Goal: Answer question/provide support: Share knowledge or assist other users

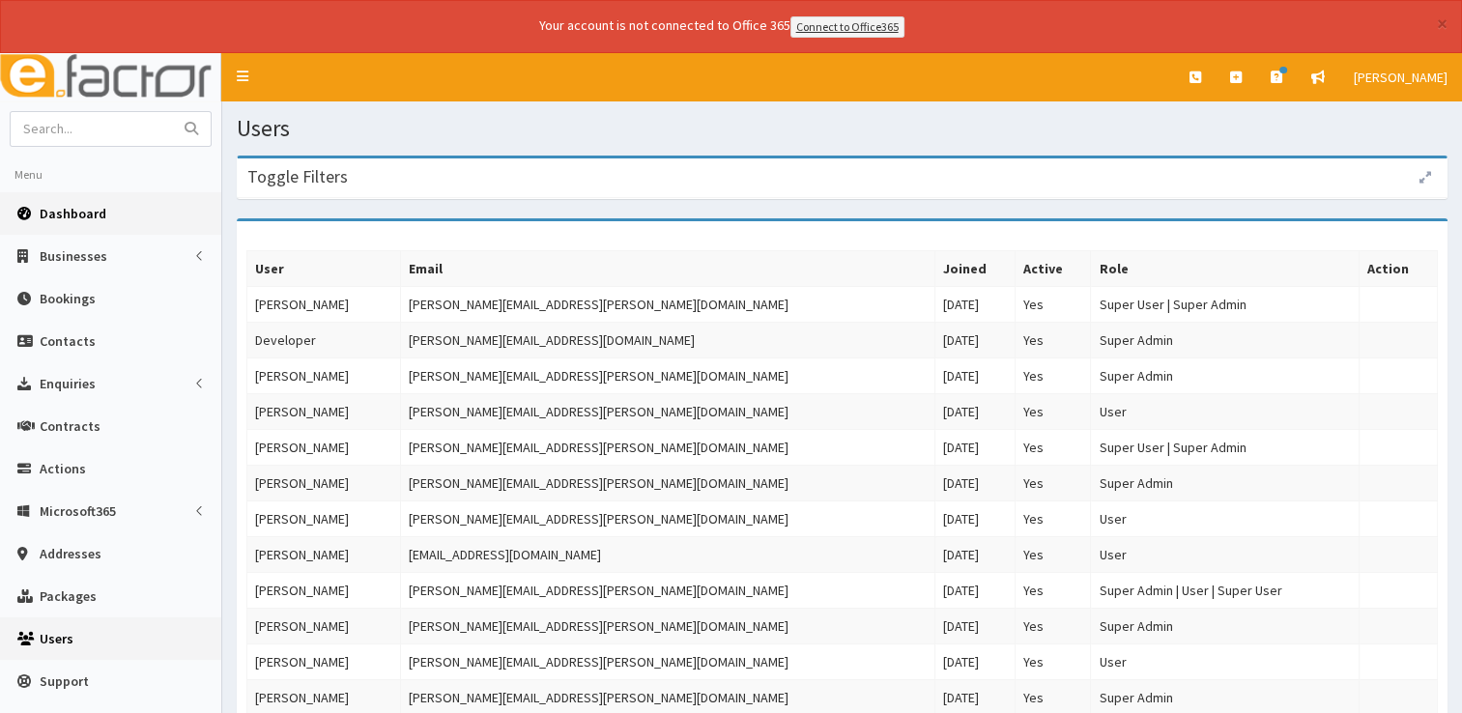
click at [75, 227] on link "Dashboard" at bounding box center [110, 213] width 221 height 43
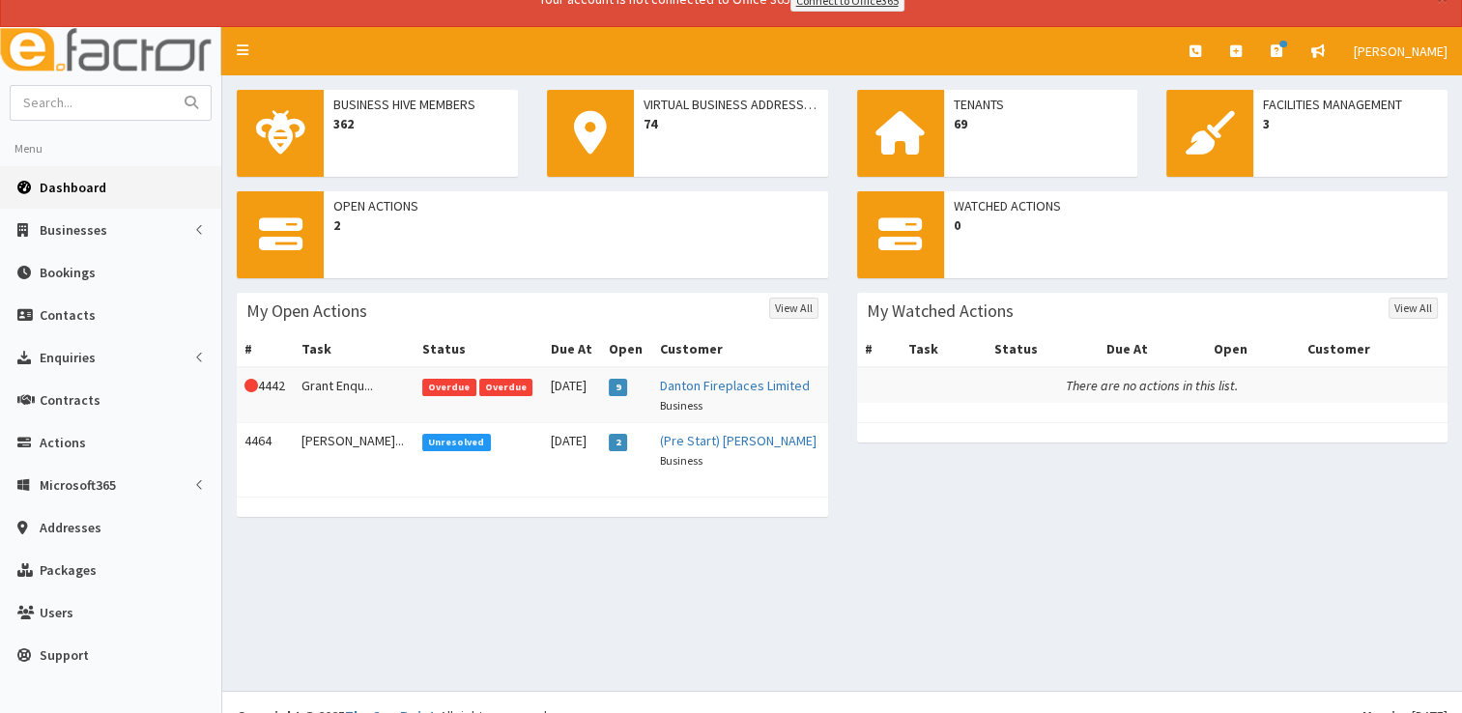
scroll to position [50, 0]
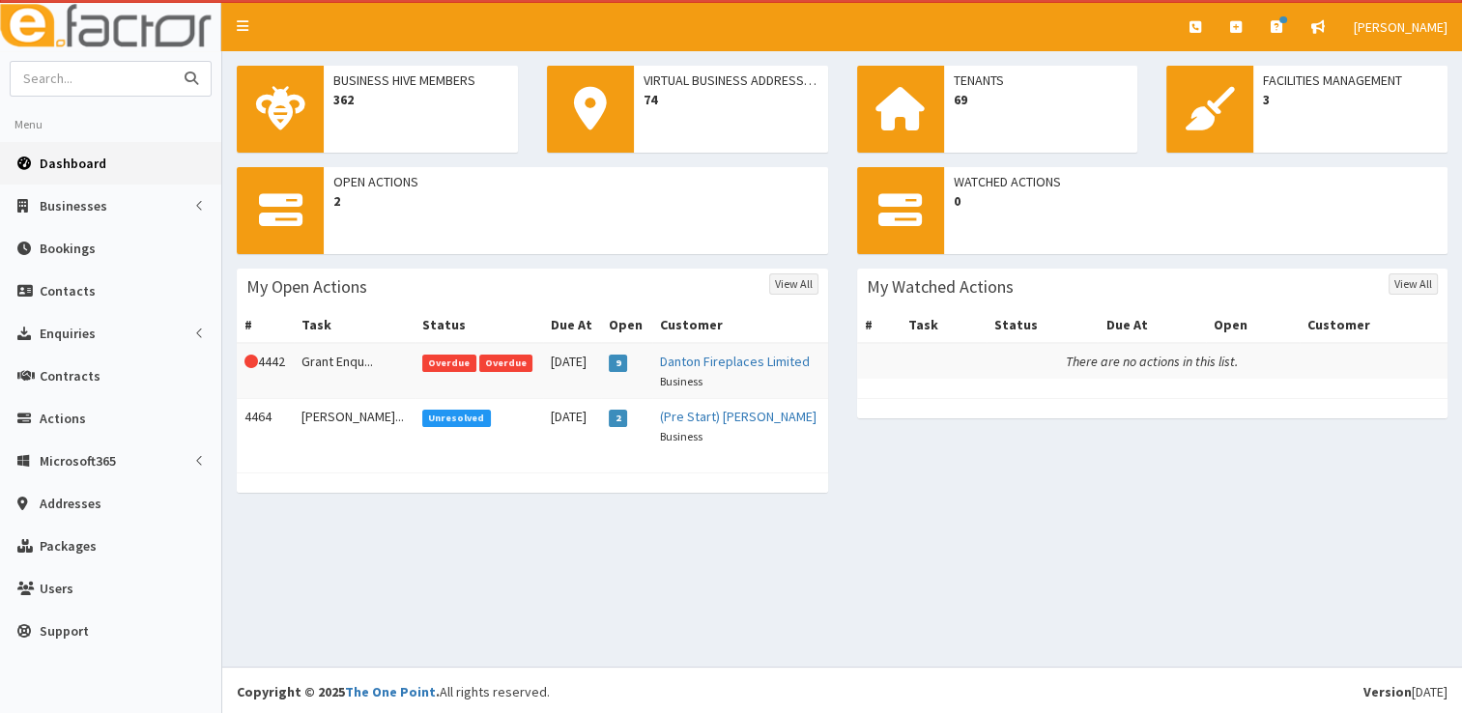
click at [104, 83] on input "text" at bounding box center [92, 79] width 162 height 34
type input "dancing tiger"
click at [172, 62] on button "submit" at bounding box center [191, 79] width 39 height 34
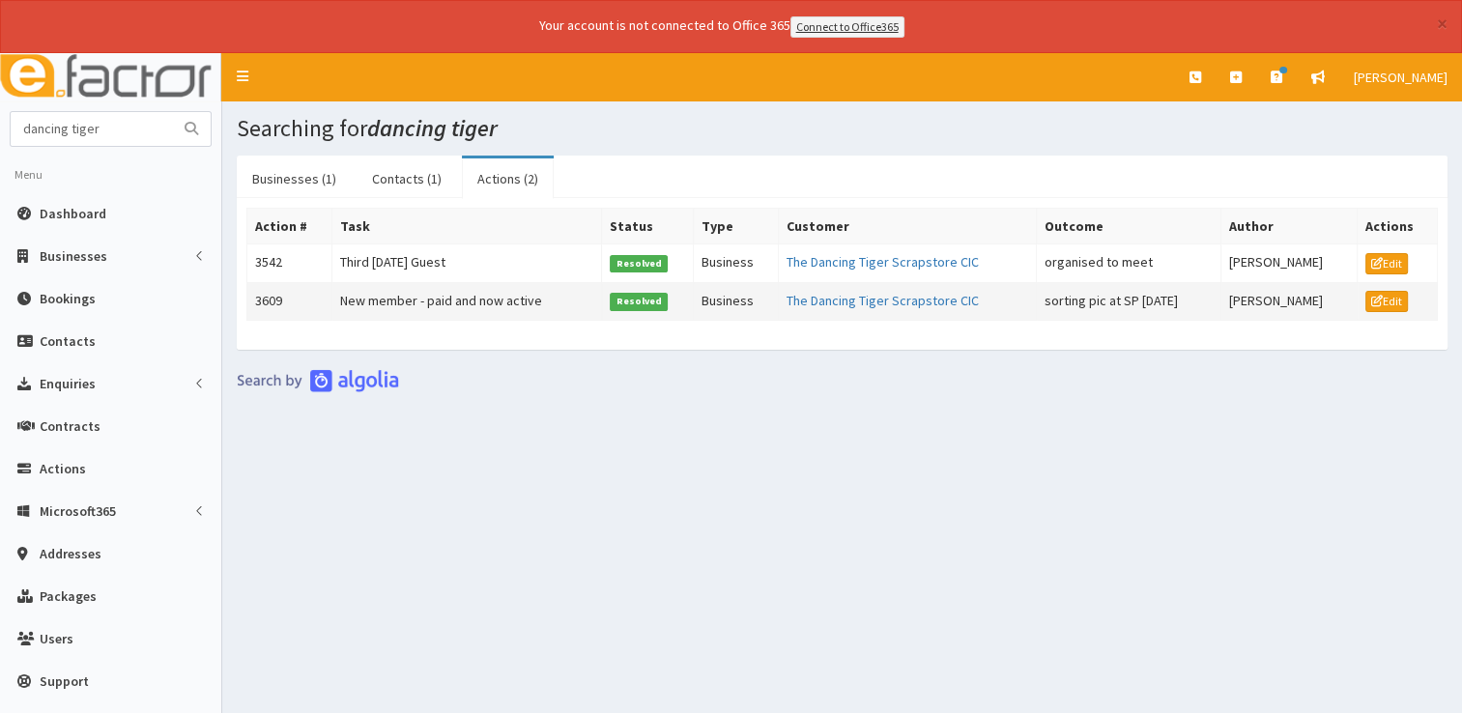
click at [868, 284] on td "The Dancing Tiger Scrapstore CIC" at bounding box center [907, 301] width 258 height 39
click at [869, 295] on link "The Dancing Tiger Scrapstore CIC" at bounding box center [882, 300] width 192 height 17
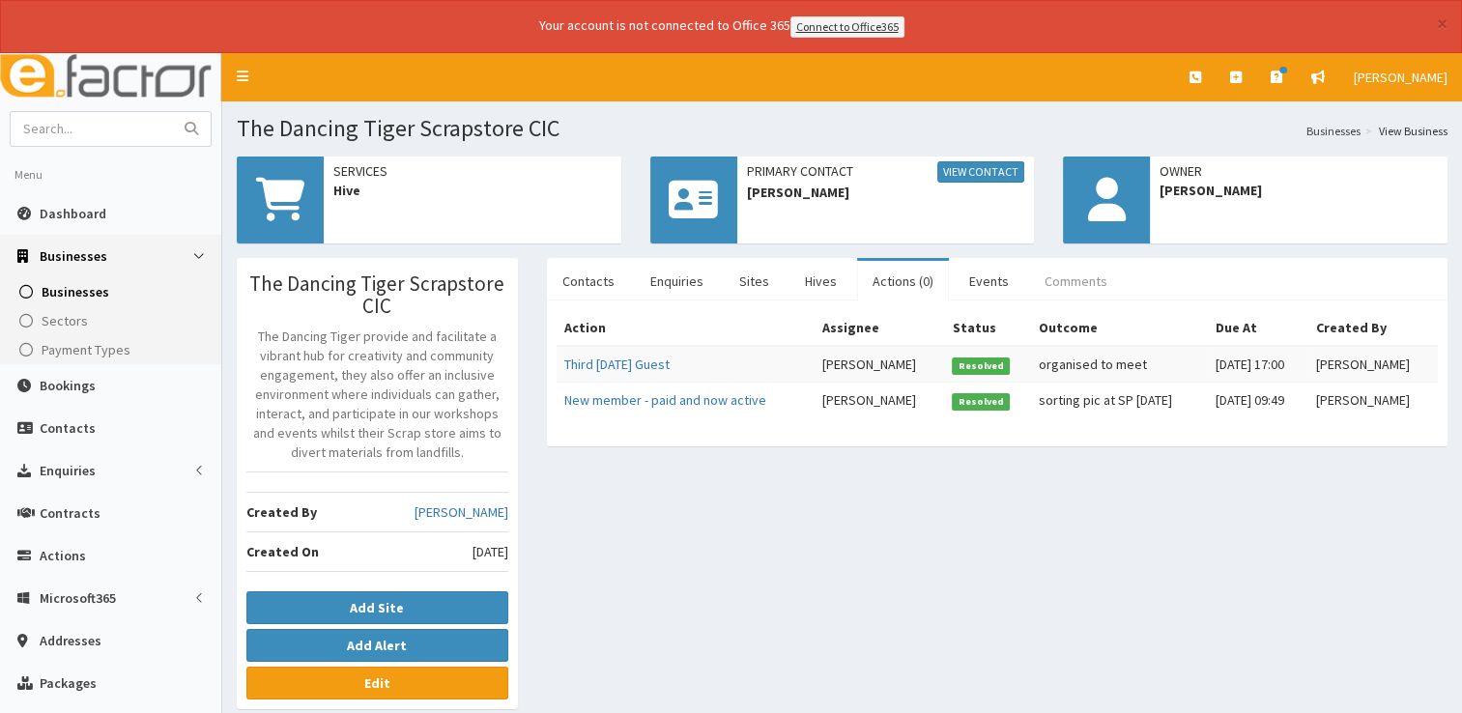
click at [1054, 286] on link "Comments" at bounding box center [1076, 281] width 94 height 41
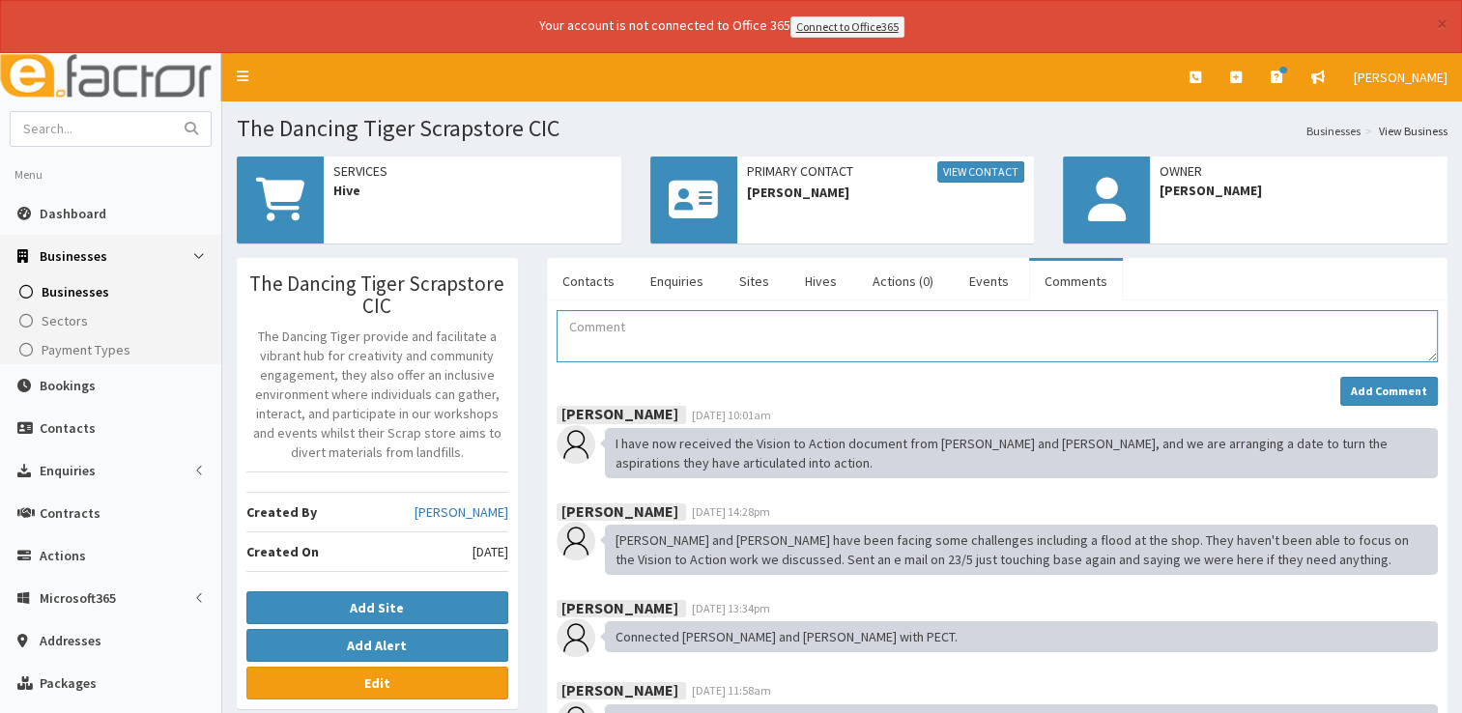
click at [651, 344] on textarea "Comment" at bounding box center [996, 336] width 881 height 52
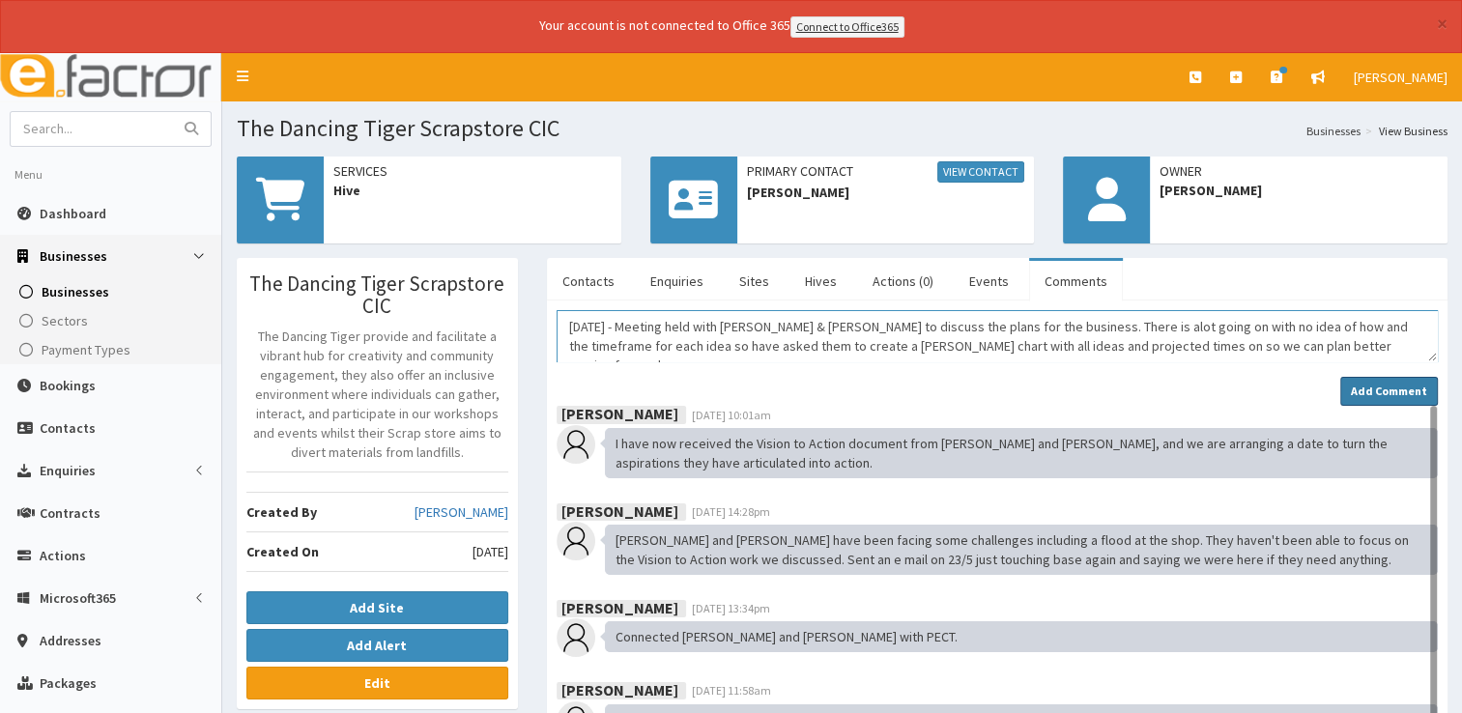
type textarea "15/04/2025 - Meeting held with Lucy & Lillie to discuss the plans for the busin…"
click at [1373, 391] on strong "Add Comment" at bounding box center [1389, 391] width 76 height 14
